Goal: Task Accomplishment & Management: Manage account settings

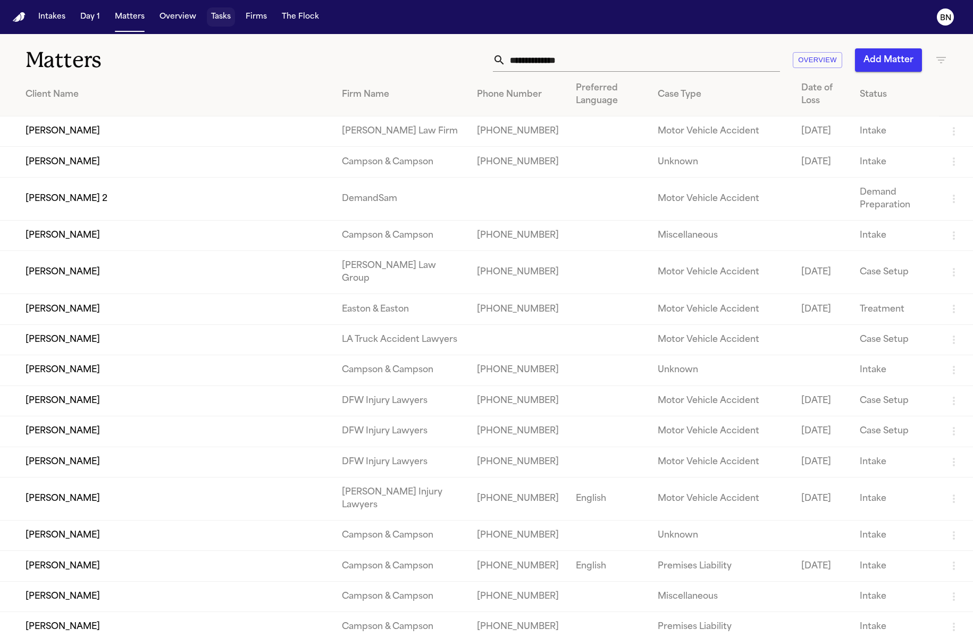
click at [216, 20] on button "Tasks" at bounding box center [221, 16] width 28 height 19
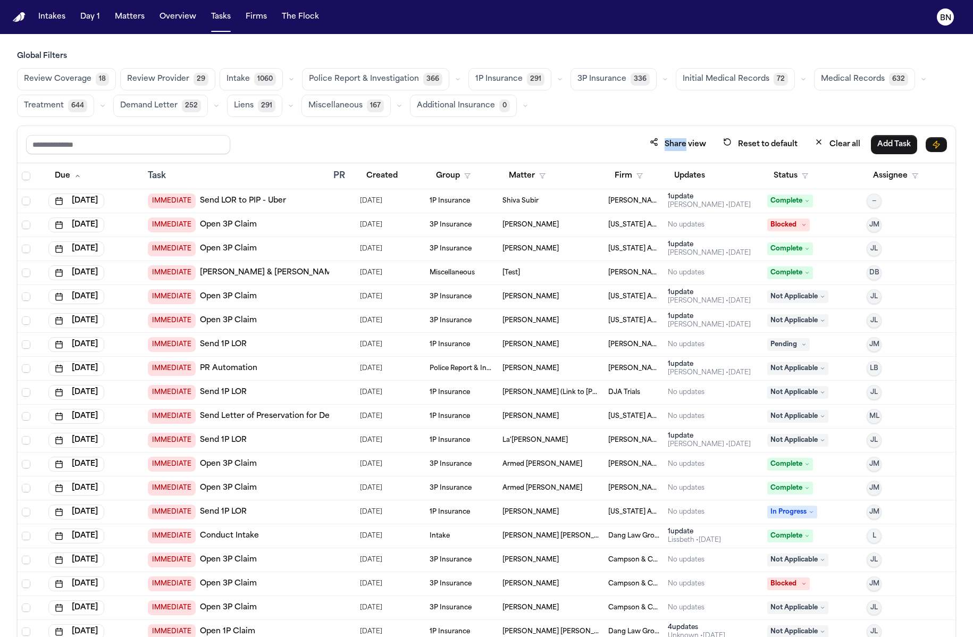
click at [568, 129] on div "Share view Reset to default Clear all Add Task" at bounding box center [486, 144] width 937 height 37
drag, startPoint x: 567, startPoint y: 129, endPoint x: 567, endPoint y: 120, distance: 8.5
click at [567, 128] on div "Share view Reset to default Clear all Add Task" at bounding box center [486, 144] width 937 height 37
click at [556, 80] on button "button" at bounding box center [559, 79] width 13 height 13
click at [479, 132] on div "Share view Reset to default Clear all Add Task" at bounding box center [486, 144] width 937 height 37
